Goal: Check status: Check status

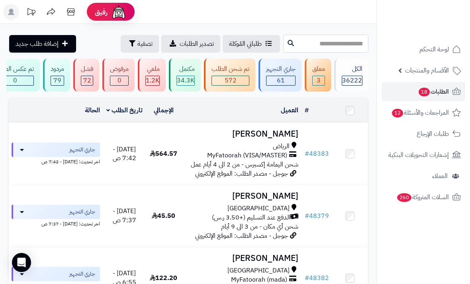
click at [340, 43] on input "text" at bounding box center [325, 44] width 85 height 18
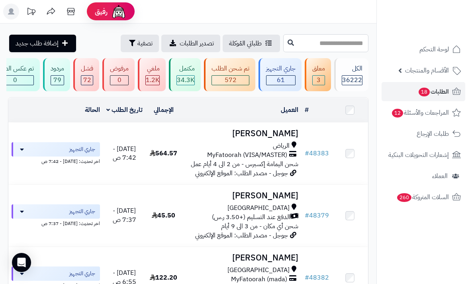
click at [353, 35] on input "text" at bounding box center [325, 43] width 85 height 18
type input "*****"
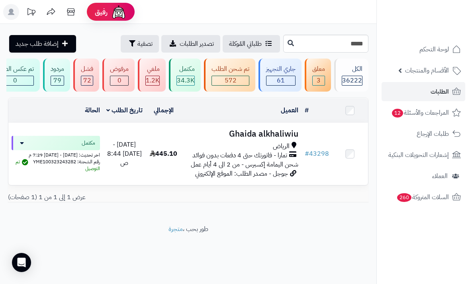
click at [281, 133] on h3 "Ghaida alkhaliwiu" at bounding box center [242, 134] width 114 height 9
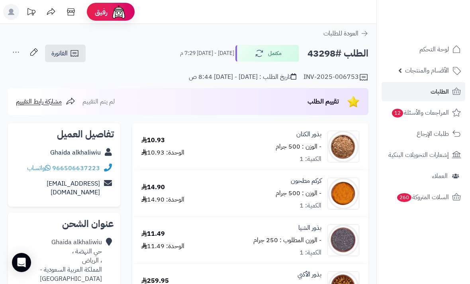
click at [428, 96] on link "الطلبات" at bounding box center [424, 91] width 84 height 19
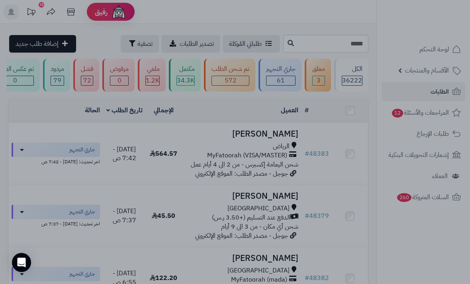
type input "*****"
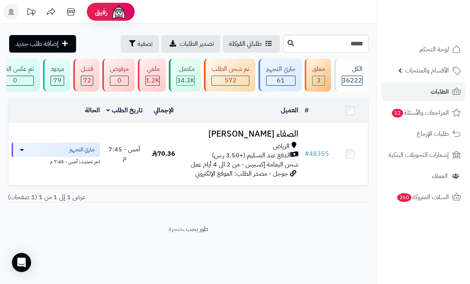
click at [270, 138] on h3 "الصفاء [PERSON_NAME]" at bounding box center [242, 134] width 114 height 9
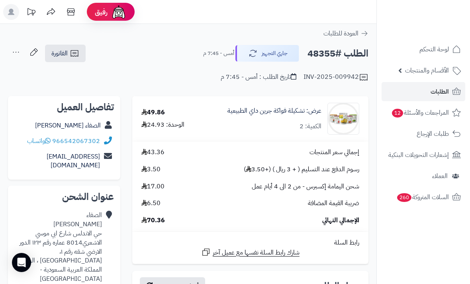
click at [424, 83] on link "الطلبات" at bounding box center [424, 91] width 84 height 19
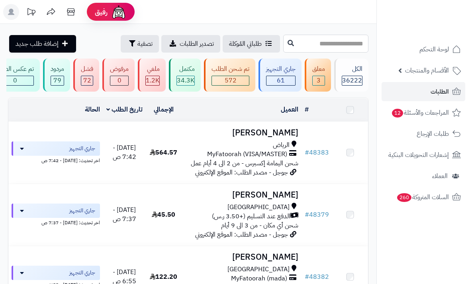
click at [351, 43] on input "text" at bounding box center [325, 44] width 85 height 18
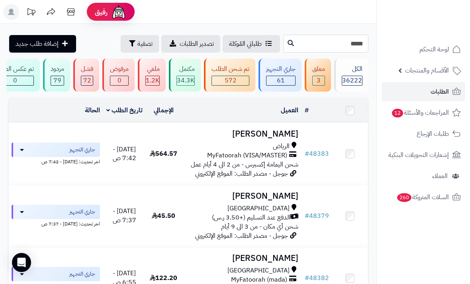
type input "*****"
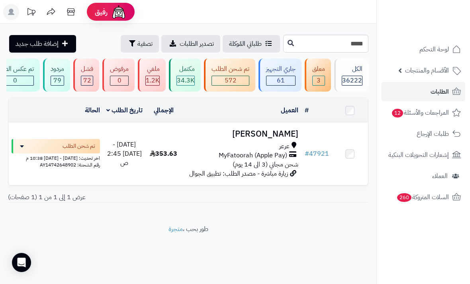
click at [290, 132] on h3 "[PERSON_NAME]" at bounding box center [242, 134] width 114 height 9
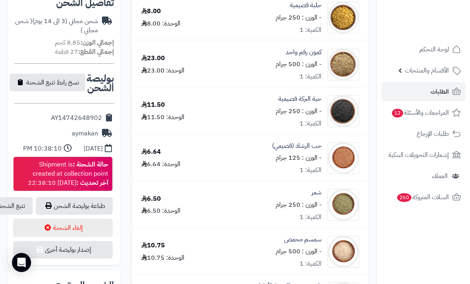
scroll to position [322, 0]
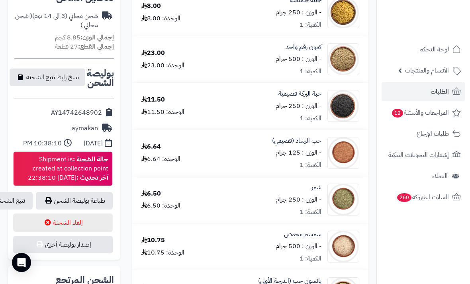
click at [19, 206] on link "تتبع الشحنة" at bounding box center [11, 201] width 44 height 18
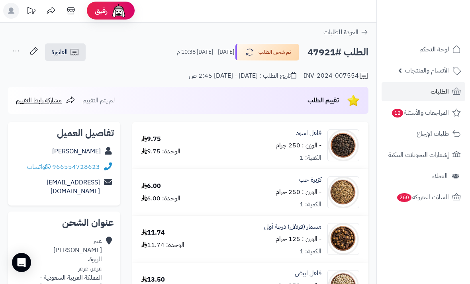
scroll to position [0, 0]
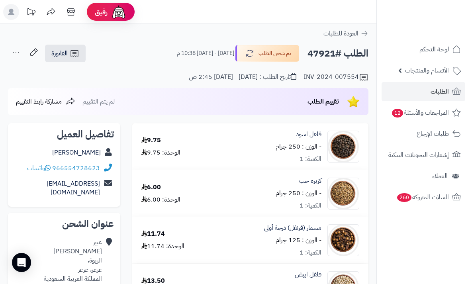
click at [410, 85] on link "الطلبات" at bounding box center [424, 91] width 84 height 19
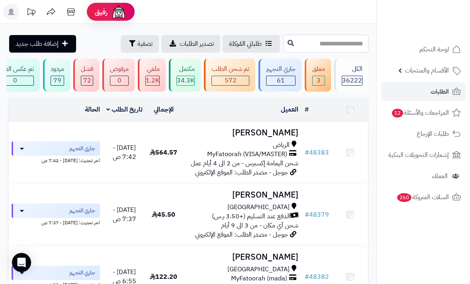
click at [333, 40] on input "text" at bounding box center [325, 44] width 85 height 18
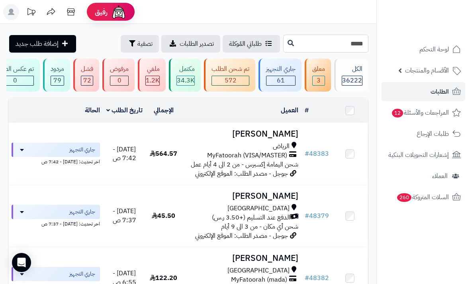
type input "*****"
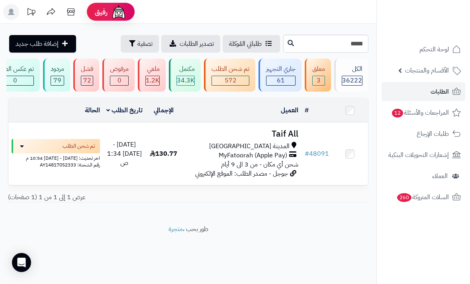
click at [279, 134] on h3 "Taif All" at bounding box center [242, 134] width 114 height 9
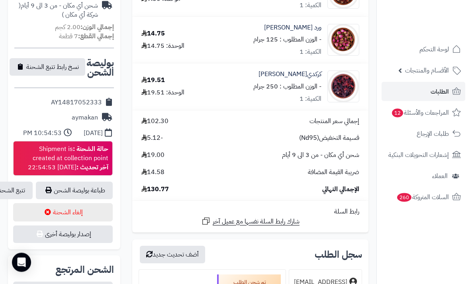
scroll to position [378, 0]
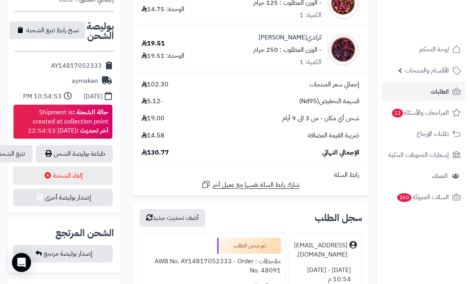
click at [14, 167] on button "إلغاء الشحنة" at bounding box center [63, 176] width 100 height 18
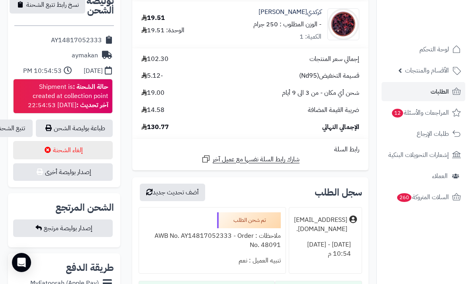
click at [11, 121] on link "تتبع الشحنة" at bounding box center [11, 129] width 44 height 18
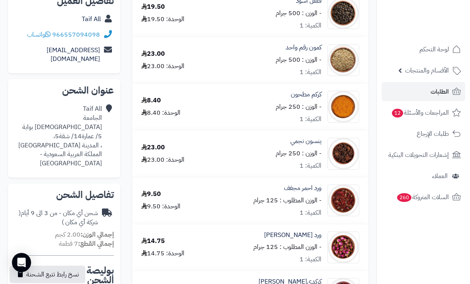
scroll to position [0, 0]
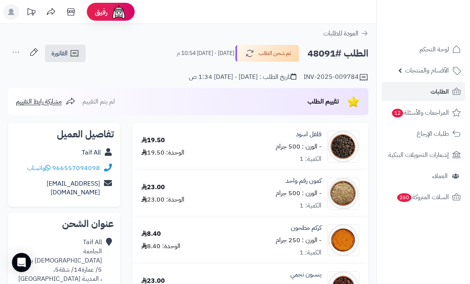
click at [437, 94] on span "الطلبات" at bounding box center [440, 91] width 18 height 11
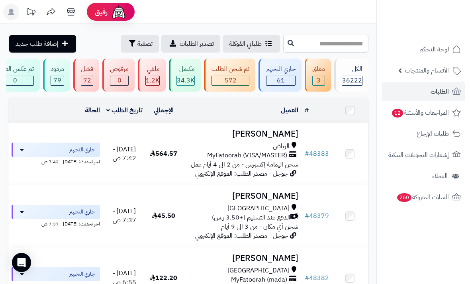
click at [338, 45] on input "text" at bounding box center [325, 44] width 85 height 18
type input "*****"
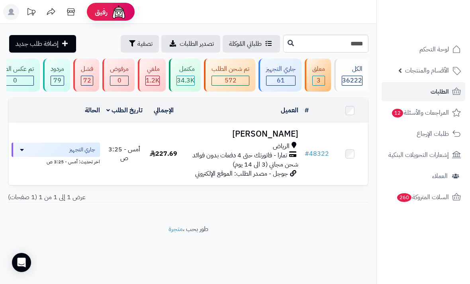
click at [283, 135] on h3 "[PERSON_NAME]" at bounding box center [242, 134] width 114 height 9
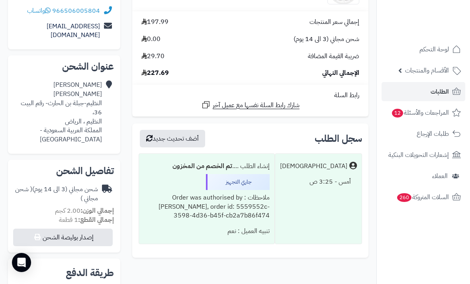
scroll to position [131, 0]
